Goal: Transaction & Acquisition: Purchase product/service

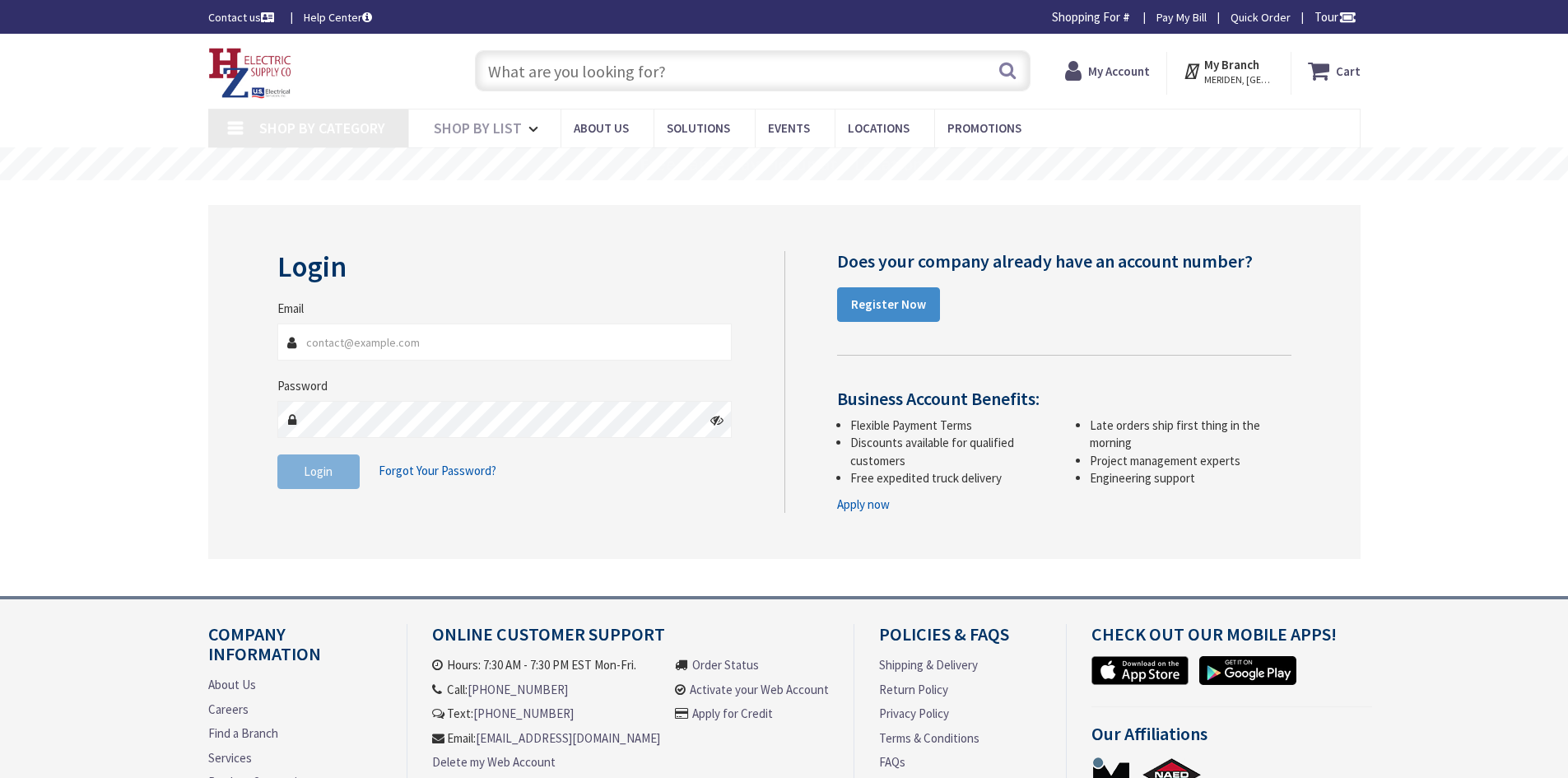
type input "[EMAIL_ADDRESS][DOMAIN_NAME]"
click at [782, 73] on input "text" at bounding box center [752, 71] width 556 height 41
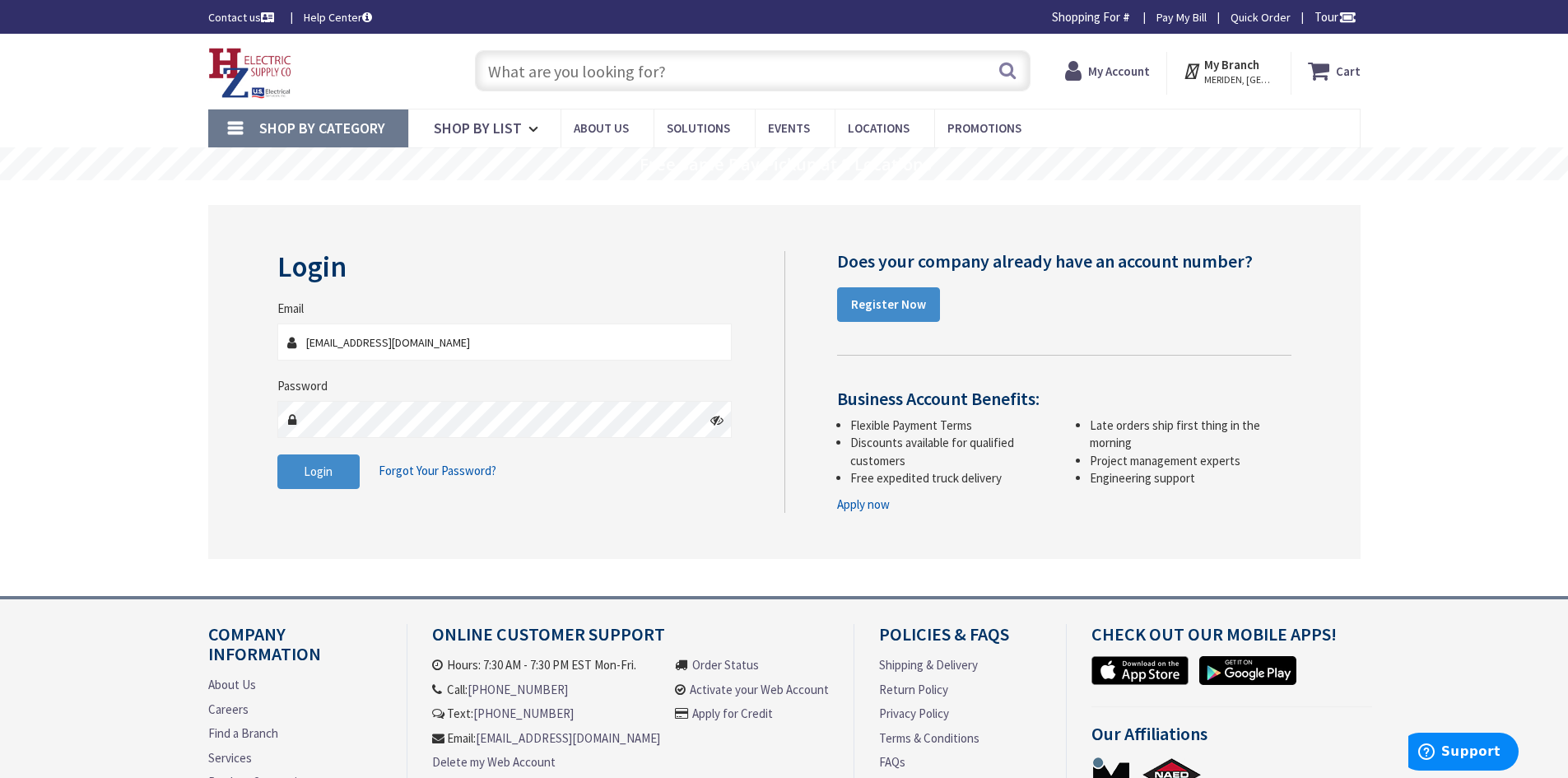
type input "[PERSON_NAME] Fountain, [GEOGRAPHIC_DATA], [GEOGRAPHIC_DATA]"
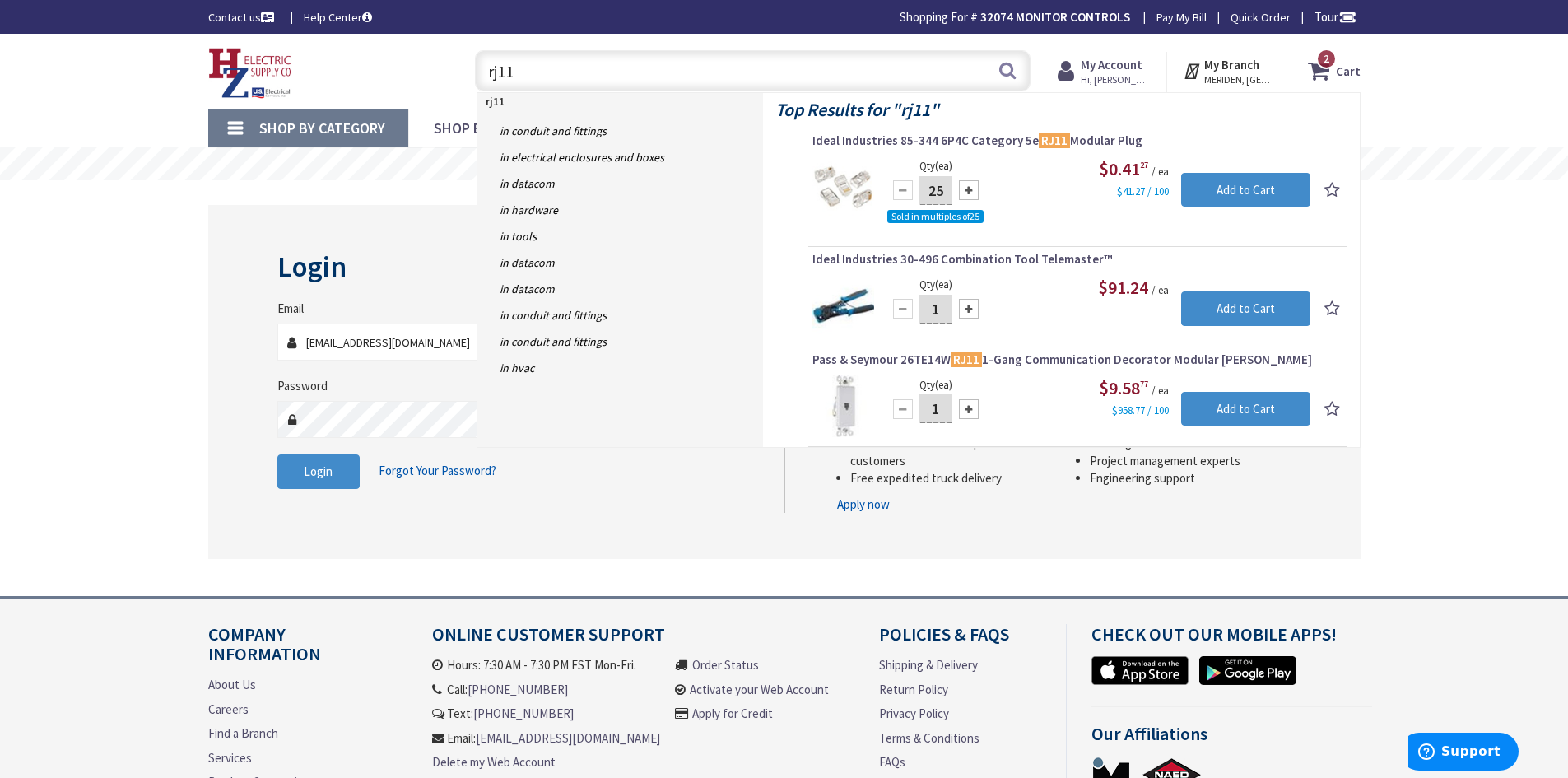
click at [649, 59] on input "rj11" at bounding box center [752, 71] width 556 height 41
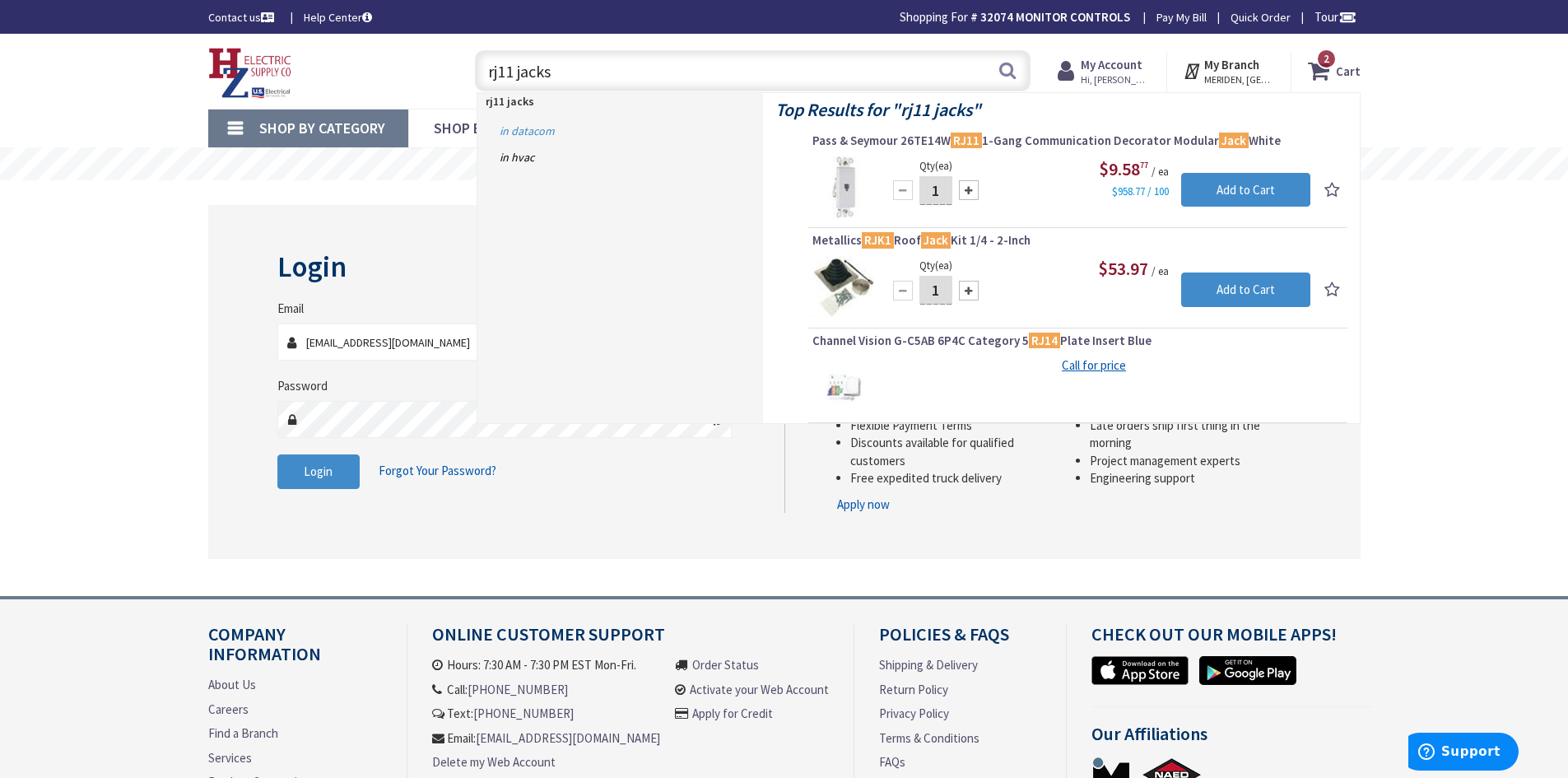
type input "rj11 jacks"
click at [519, 133] on link "in Datacom" at bounding box center [620, 130] width 285 height 26
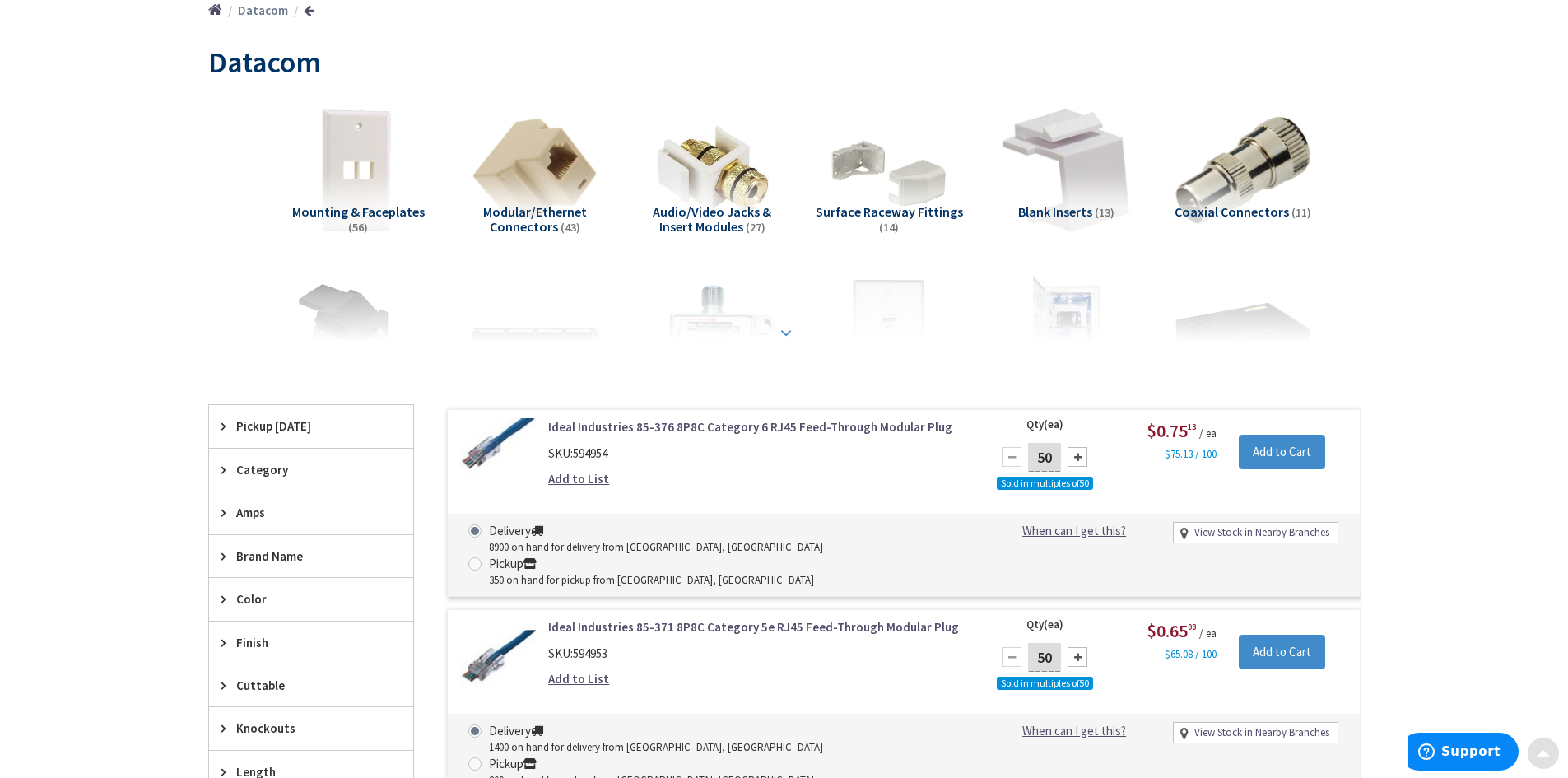
scroll to position [247, 0]
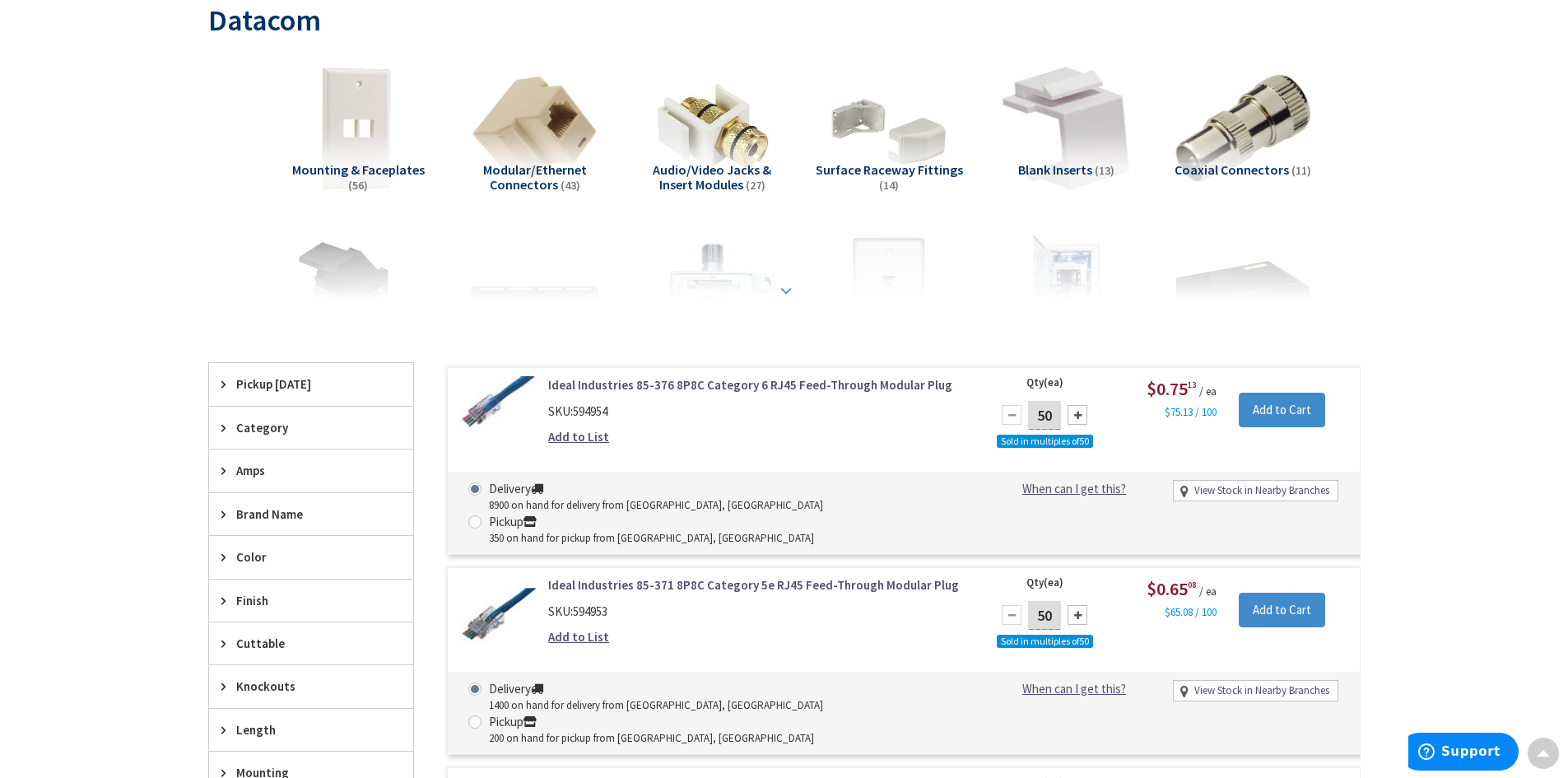
click at [798, 290] on div at bounding box center [785, 254] width 1070 height 90
click at [785, 289] on strong at bounding box center [786, 290] width 20 height 18
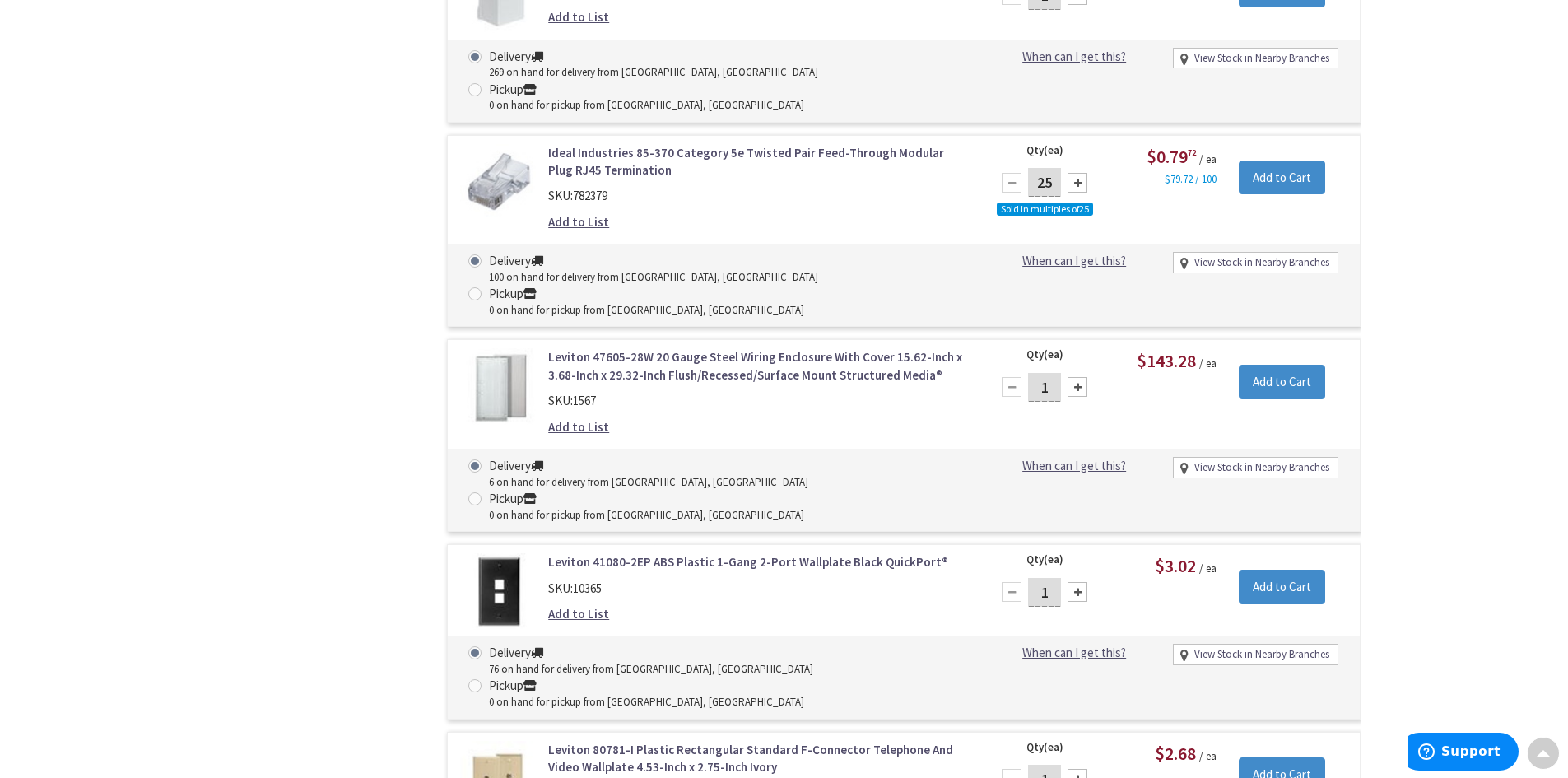
scroll to position [8232, 0]
